Goal: Download file/media

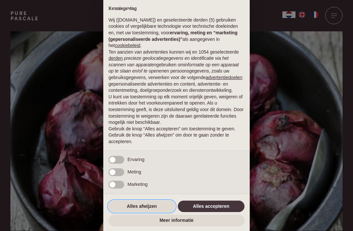
click at [145, 206] on button "Alles afwijzen" at bounding box center [142, 207] width 67 height 12
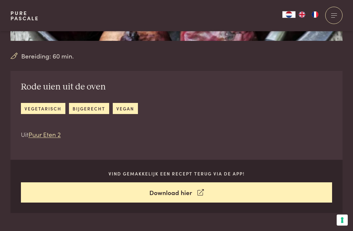
scroll to position [190, 0]
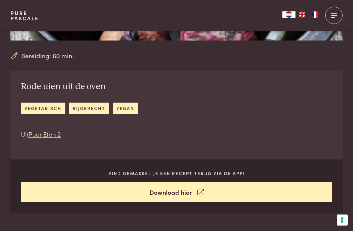
click at [172, 194] on link "Download hier" at bounding box center [177, 193] width 312 height 21
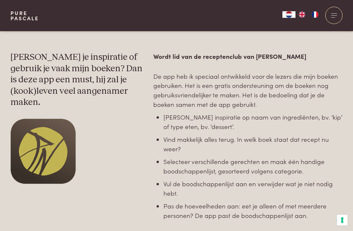
scroll to position [292, 0]
